Goal: Transaction & Acquisition: Purchase product/service

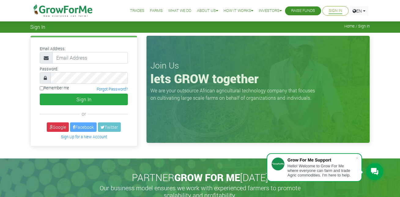
click at [136, 10] on link "Trades" at bounding box center [137, 11] width 14 height 6
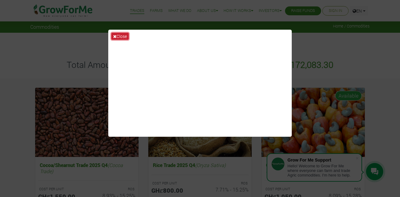
click at [126, 35] on button "Close" at bounding box center [119, 36] width 17 height 7
